Goal: Task Accomplishment & Management: Manage account settings

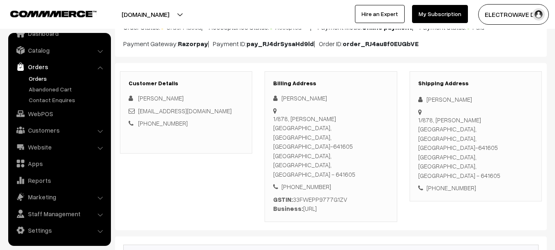
scroll to position [82, 0]
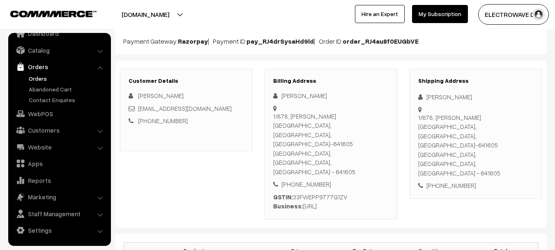
click at [500, 136] on div "1/878, Moogambigai nagar, palavanjipalayam, tiruppur-641605 Tiruppur, Tamil Nad…" at bounding box center [475, 145] width 115 height 65
drag, startPoint x: 500, startPoint y: 136, endPoint x: 495, endPoint y: 138, distance: 5.3
click at [501, 136] on div "1/878, Moogambigai nagar, palavanjipalayam, tiruppur-641605 Tiruppur, Tamil Nad…" at bounding box center [475, 145] width 115 height 65
copy div "641605"
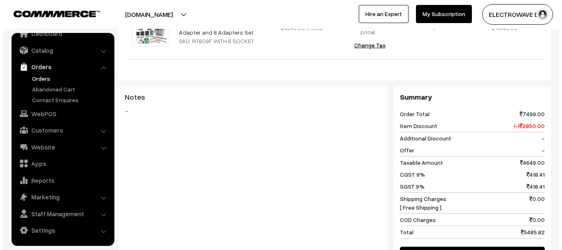
scroll to position [411, 0]
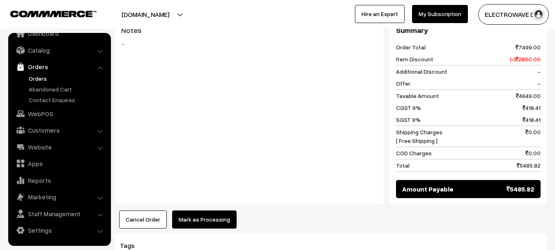
click at [197, 210] on button "Mark as Processing" at bounding box center [204, 219] width 65 height 18
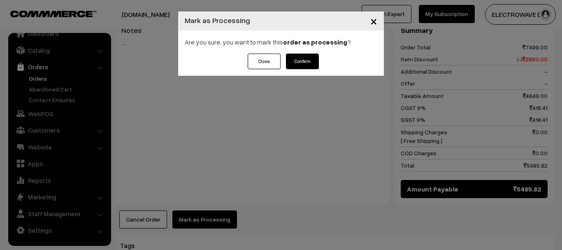
drag, startPoint x: 296, startPoint y: 73, endPoint x: 300, endPoint y: 61, distance: 12.4
click at [296, 72] on div "Close Confirm" at bounding box center [281, 64] width 206 height 22
click at [300, 61] on button "Confirm" at bounding box center [302, 61] width 33 height 16
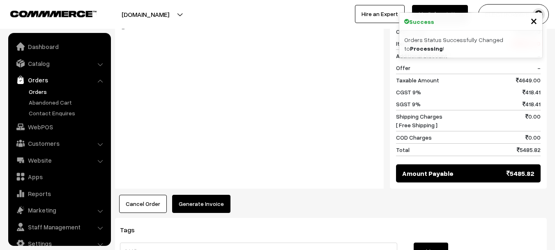
scroll to position [13, 0]
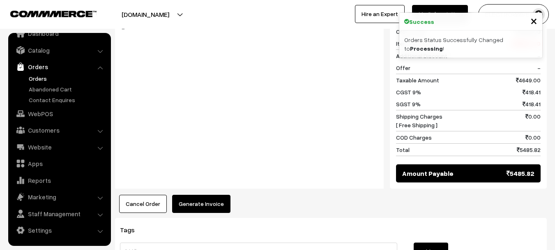
click at [198, 194] on button "Generate Invoice" at bounding box center [201, 203] width 58 height 18
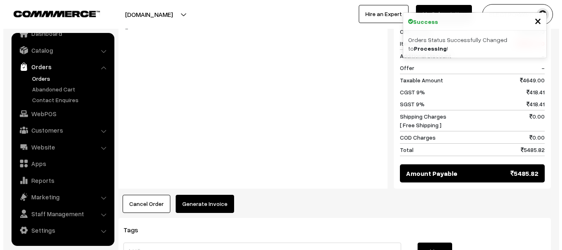
scroll to position [412, 0]
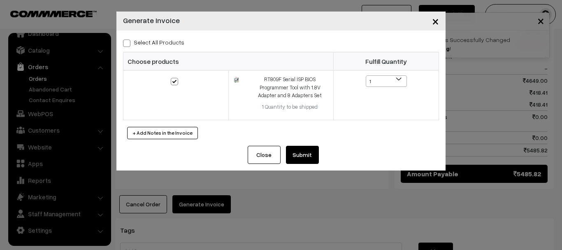
click at [314, 150] on button "Submit" at bounding box center [302, 155] width 33 height 18
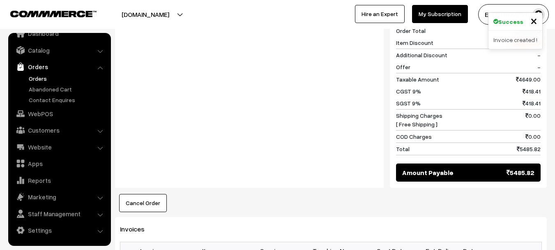
scroll to position [453, 0]
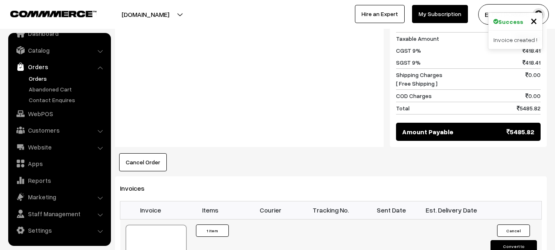
click at [163, 224] on div at bounding box center [156, 244] width 61 height 41
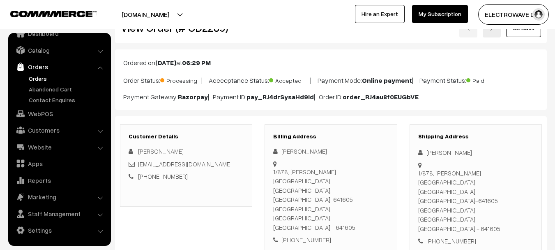
scroll to position [41, 0]
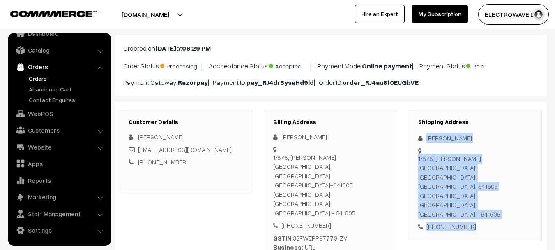
drag, startPoint x: 426, startPoint y: 132, endPoint x: 451, endPoint y: 175, distance: 49.4
click at [472, 201] on div "Shipping Address Praveenkumar Jayaram 1/878, Moogambigai nagar, palavanjipalaya…" at bounding box center [476, 175] width 132 height 130
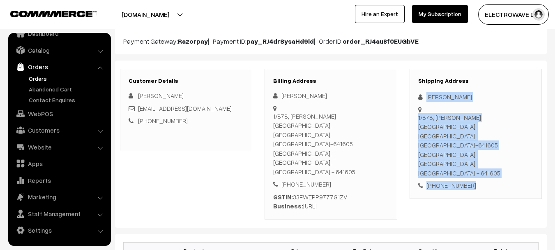
click at [41, 76] on link "Orders" at bounding box center [67, 78] width 81 height 9
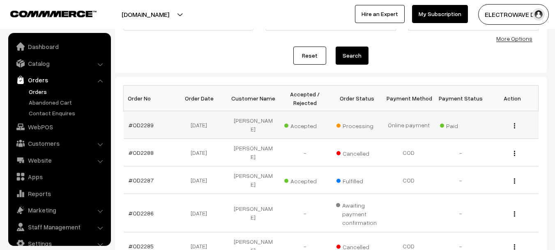
scroll to position [13, 0]
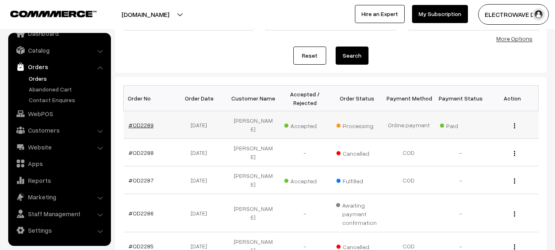
click at [145, 127] on link "#OD2289" at bounding box center [141, 124] width 25 height 7
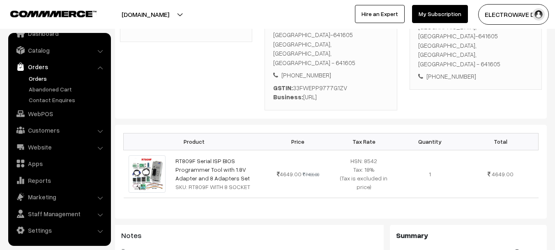
scroll to position [206, 0]
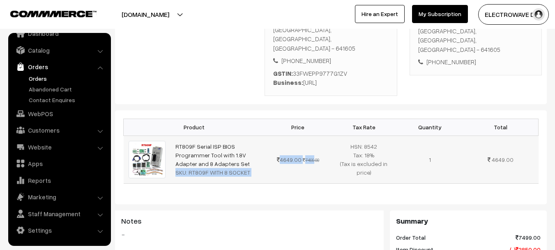
drag, startPoint x: 223, startPoint y: 125, endPoint x: 312, endPoint y: 119, distance: 89.0
click at [311, 135] on tr "RT809F Serial ISP BIOS Programmer Tool with 1.8V Adapter and 8 Adapters Set SKU…" at bounding box center [331, 159] width 415 height 48
click at [314, 135] on td "4649.00 7499.00" at bounding box center [298, 159] width 66 height 48
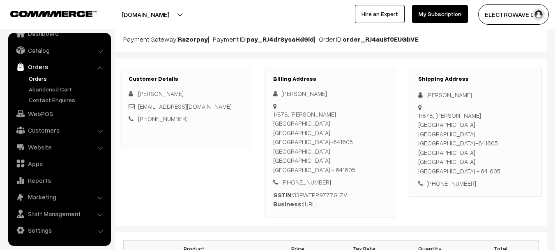
scroll to position [82, 0]
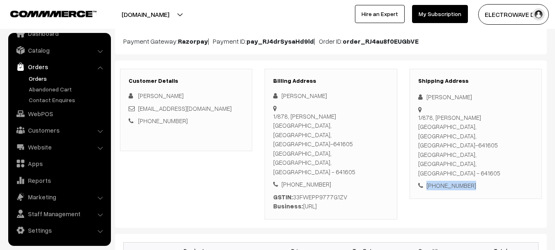
drag, startPoint x: 469, startPoint y: 153, endPoint x: 423, endPoint y: 151, distance: 46.1
click at [423, 180] on div "+91 9751611217" at bounding box center [475, 184] width 115 height 9
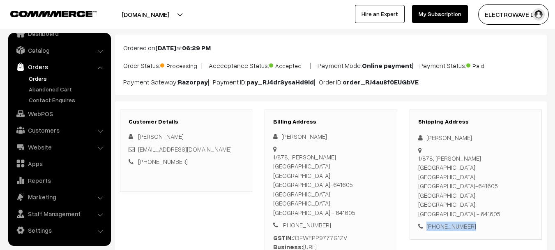
scroll to position [41, 0]
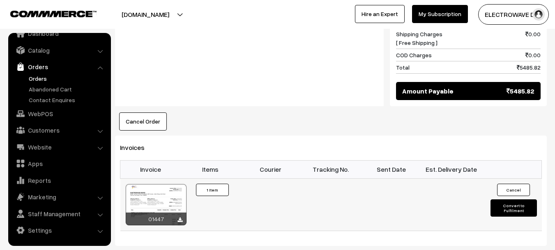
click at [506, 199] on button "Convert to Fulfilment" at bounding box center [514, 207] width 46 height 17
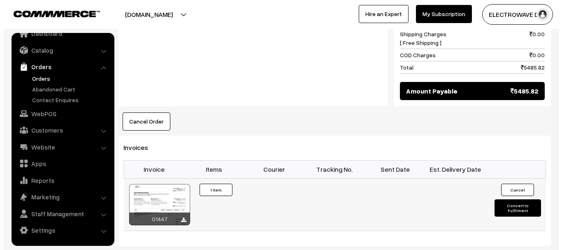
scroll to position [494, 0]
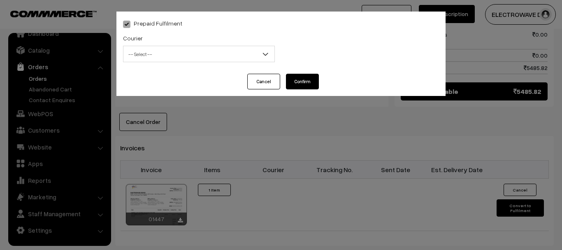
click at [180, 52] on span "-- Select --" at bounding box center [198, 54] width 151 height 14
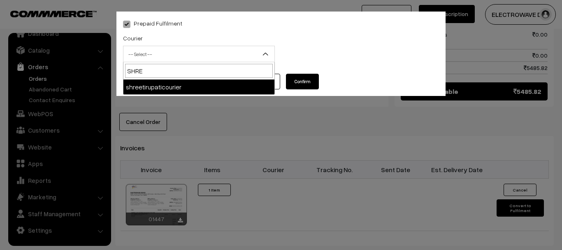
type input "SHREE"
select select "8"
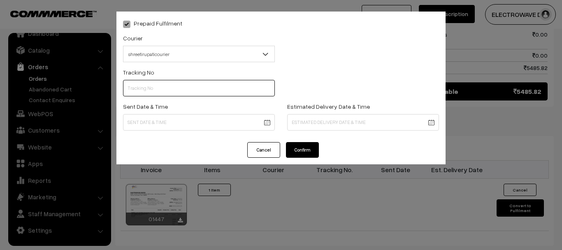
click at [182, 86] on input "text" at bounding box center [199, 88] width 152 height 16
type input "374800045806"
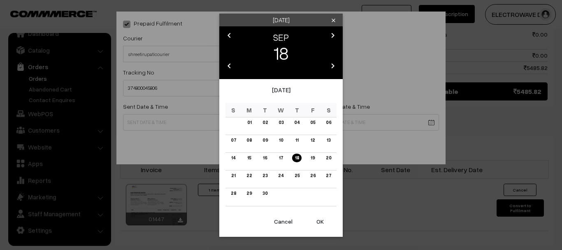
click at [322, 223] on button "OK" at bounding box center [319, 221] width 33 height 18
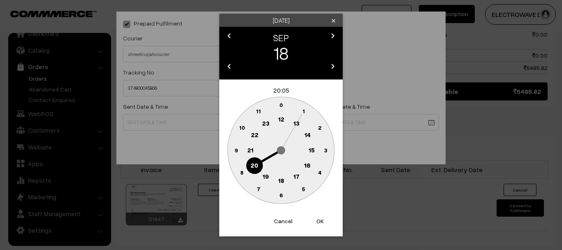
click at [322, 223] on button "OK" at bounding box center [319, 221] width 33 height 18
type input "18-09-2025 20:05"
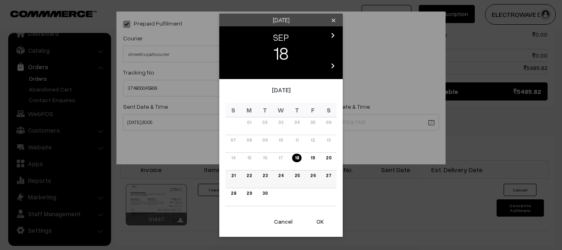
click at [249, 176] on link "22" at bounding box center [249, 175] width 10 height 9
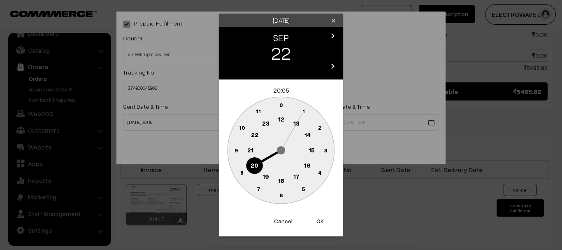
click at [317, 222] on button "OK" at bounding box center [319, 221] width 33 height 18
type input "22-09-2025 20:05"
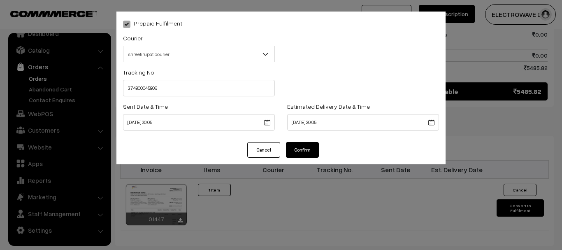
click at [306, 153] on button "Confirm" at bounding box center [302, 150] width 33 height 16
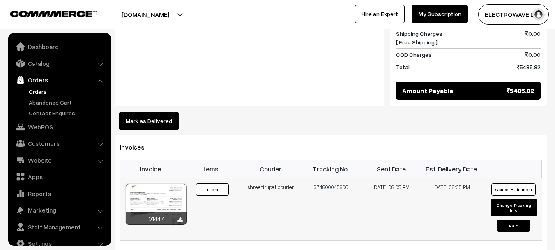
scroll to position [13, 0]
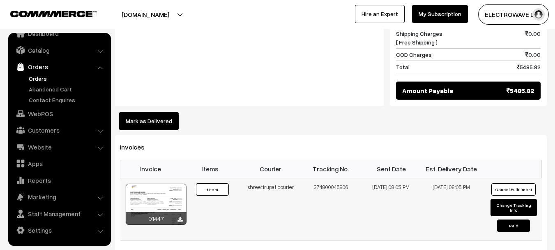
drag, startPoint x: 325, startPoint y: 151, endPoint x: 335, endPoint y: 153, distance: 9.6
click at [335, 178] on td "374800045806" at bounding box center [331, 209] width 60 height 62
click at [44, 77] on link "Orders" at bounding box center [67, 78] width 81 height 9
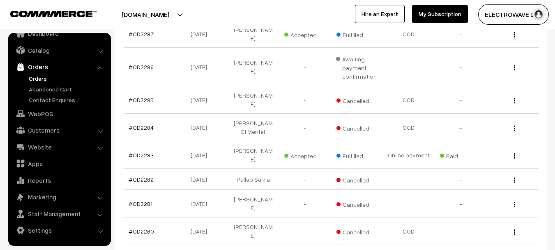
scroll to position [123, 0]
